Goal: Task Accomplishment & Management: Manage account settings

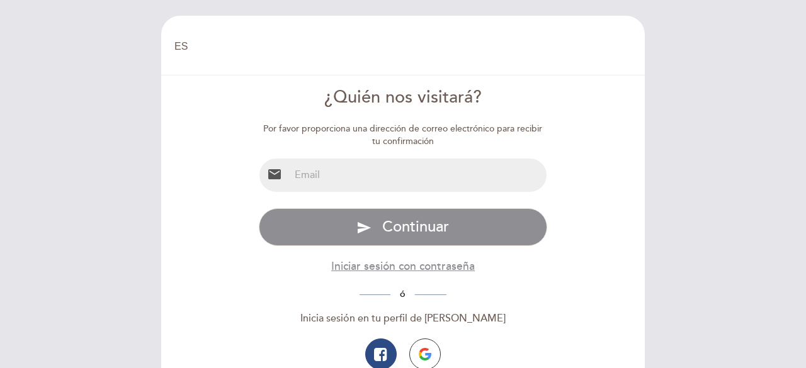
select select "es"
click at [383, 166] on input "email" at bounding box center [418, 175] width 257 height 33
type input "I"
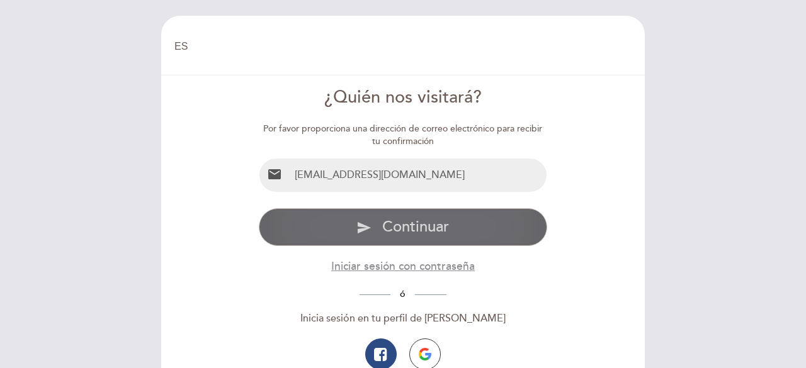
type input "[EMAIL_ADDRESS][DOMAIN_NAME]"
click at [405, 225] on span "Continuar" at bounding box center [415, 227] width 67 height 18
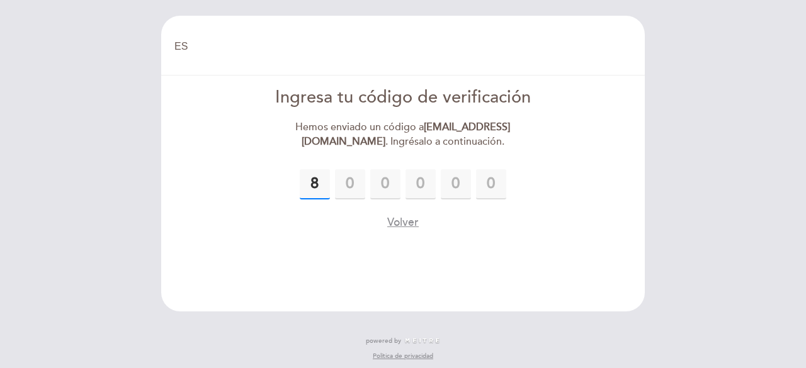
type input "8"
type input "0"
type input "9"
type input "1"
type input "5"
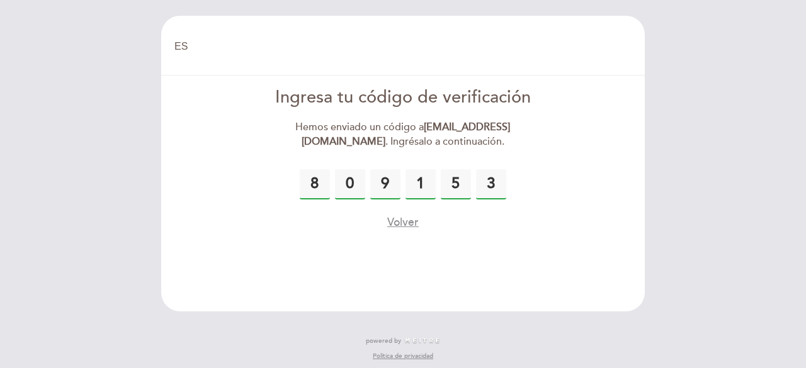
type input "3"
